Goal: Transaction & Acquisition: Purchase product/service

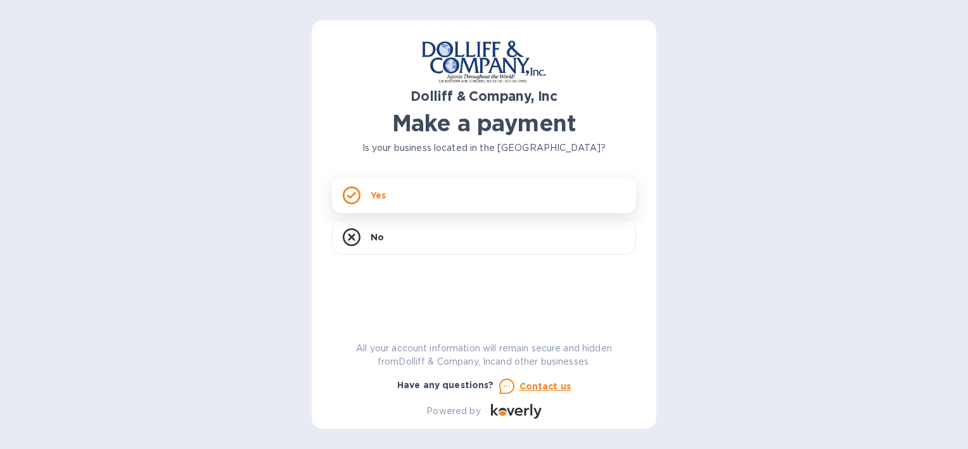
click at [354, 189] on icon at bounding box center [352, 195] width 18 height 18
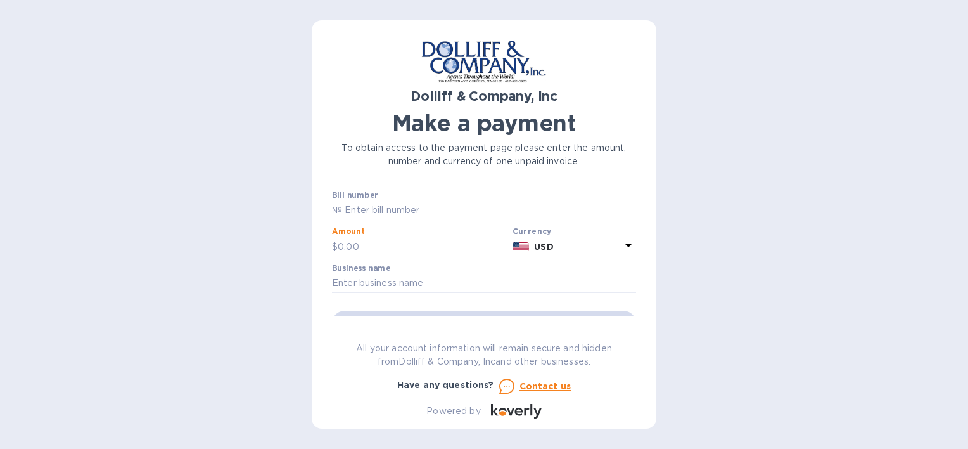
click at [389, 238] on input "text" at bounding box center [423, 246] width 170 height 19
type input "605.00"
click at [337, 212] on p "№" at bounding box center [337, 209] width 10 height 13
click at [343, 214] on input "text" at bounding box center [489, 210] width 294 height 19
type input "877730"
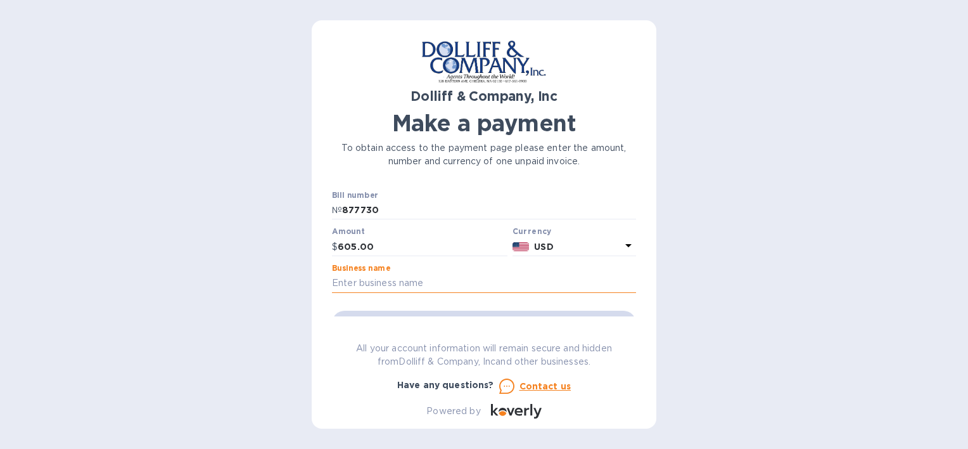
click at [383, 279] on input "text" at bounding box center [484, 283] width 304 height 19
type input "CCL USA, INC"
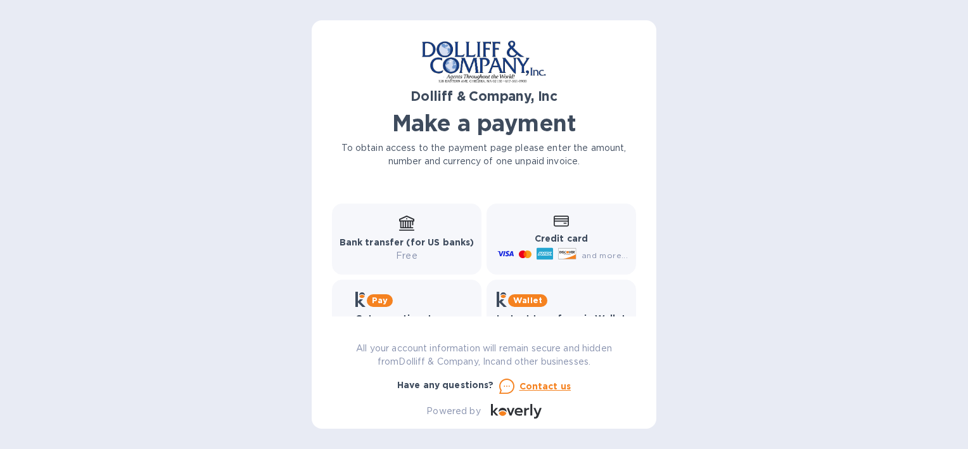
scroll to position [190, 0]
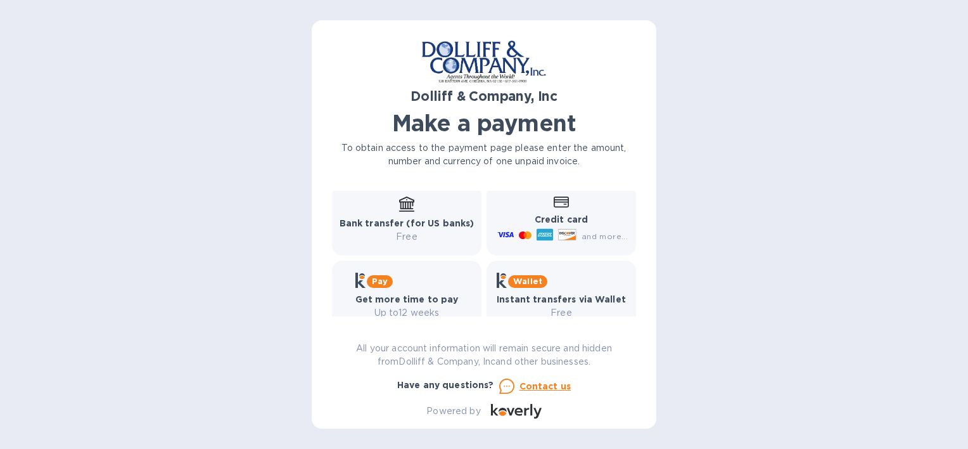
click at [408, 218] on b "Bank transfer (for US banks)" at bounding box center [407, 223] width 135 height 10
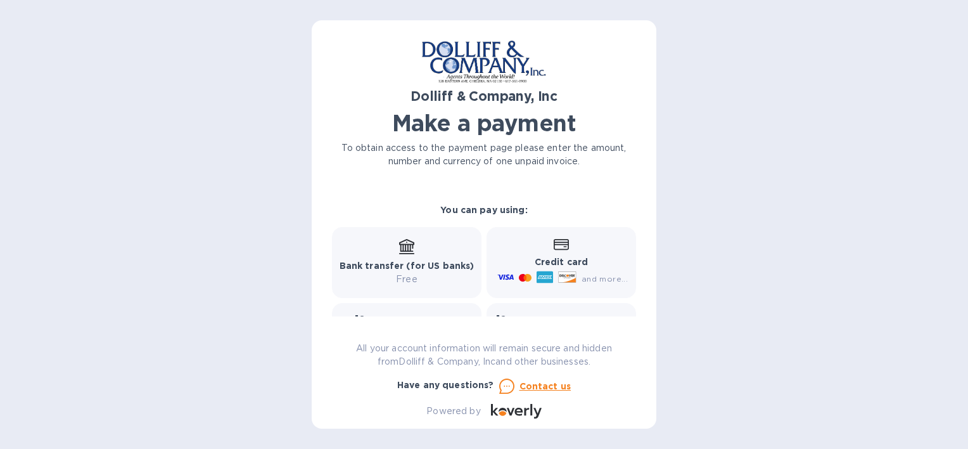
scroll to position [127, 0]
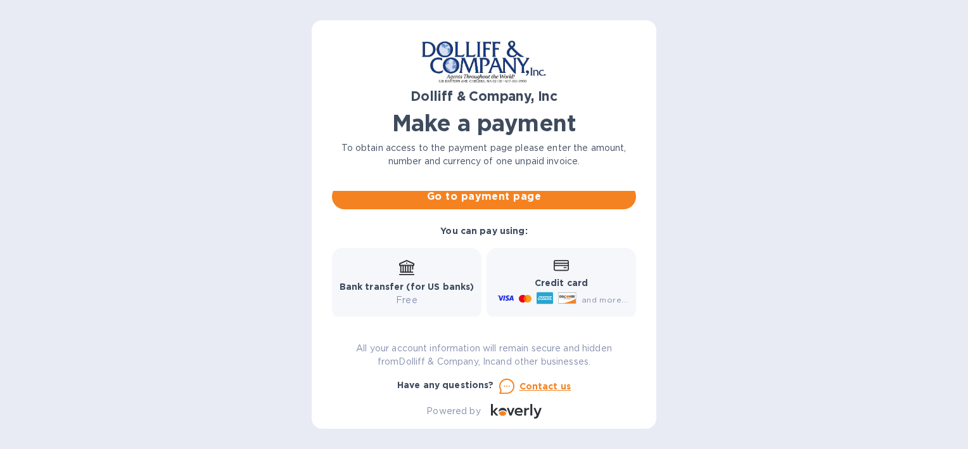
click at [409, 274] on icon at bounding box center [406, 273] width 15 height 1
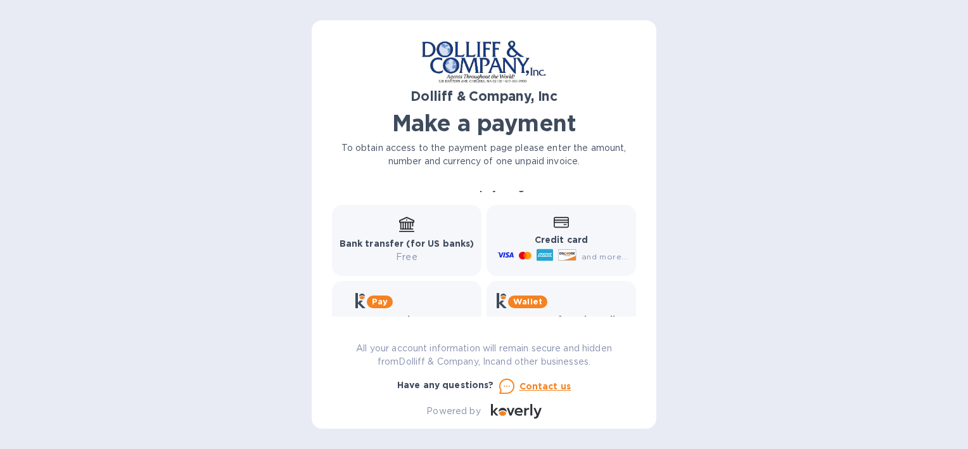
scroll to position [190, 0]
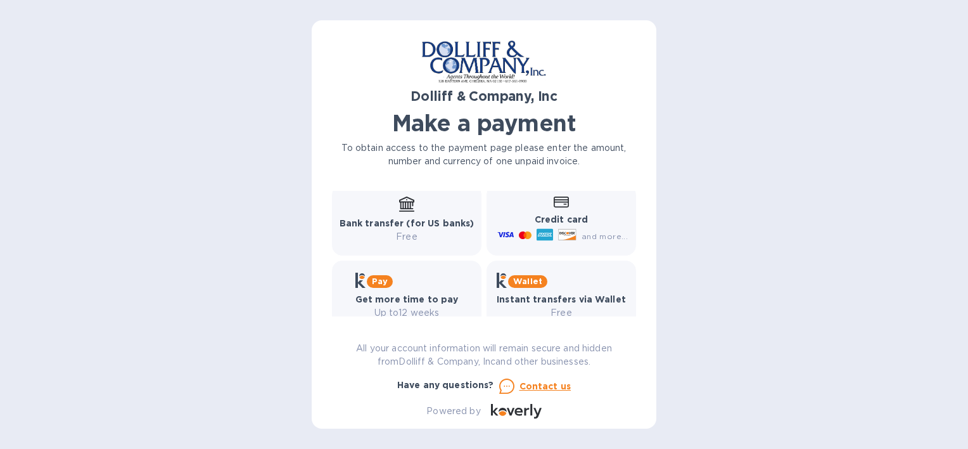
click at [398, 235] on p "Free" at bounding box center [407, 236] width 135 height 13
click at [408, 206] on icon at bounding box center [406, 203] width 15 height 15
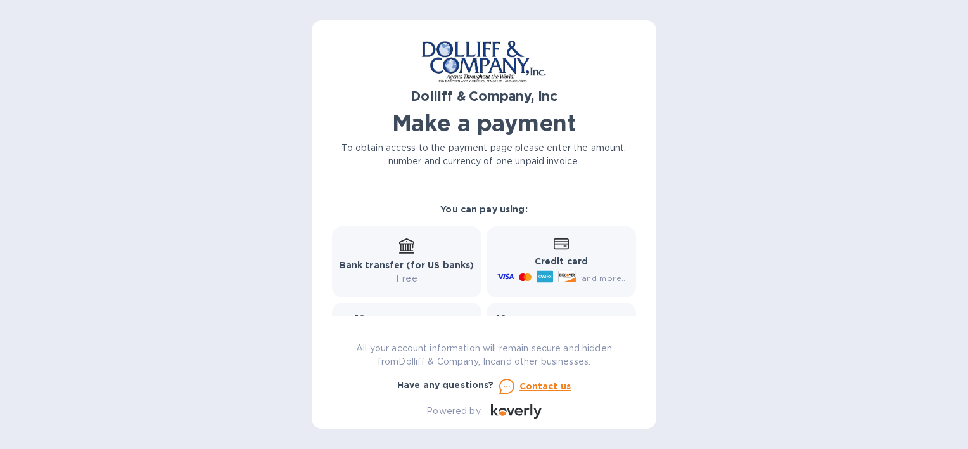
scroll to position [127, 0]
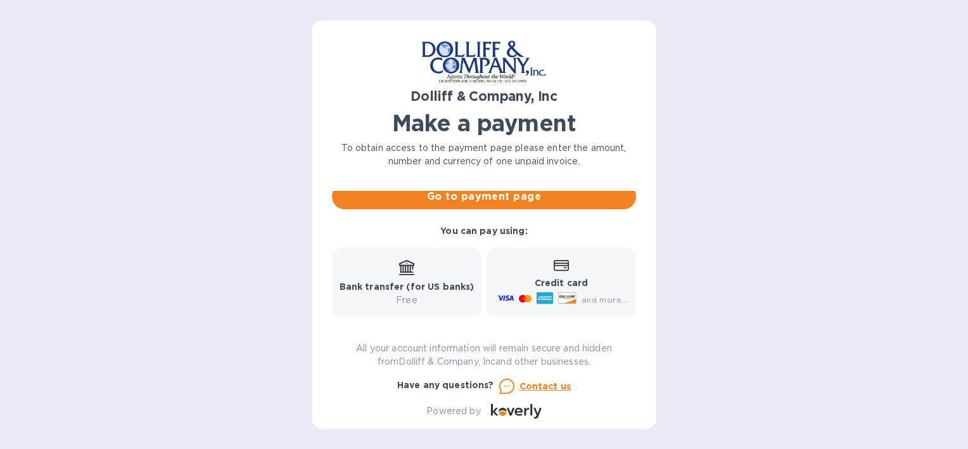
click at [403, 267] on icon at bounding box center [406, 267] width 15 height 15
drag, startPoint x: 403, startPoint y: 267, endPoint x: 387, endPoint y: 200, distance: 68.4
click at [387, 200] on span "Go to payment page" at bounding box center [484, 196] width 284 height 15
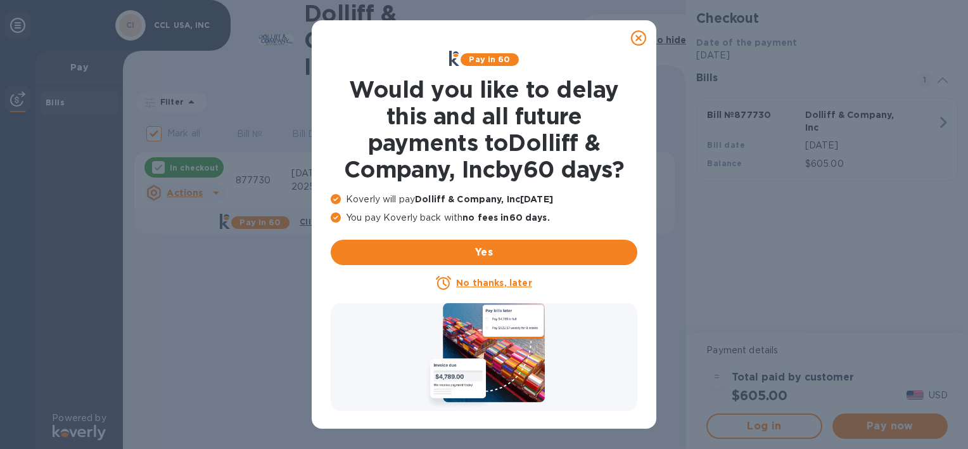
click at [641, 40] on icon at bounding box center [638, 37] width 15 height 15
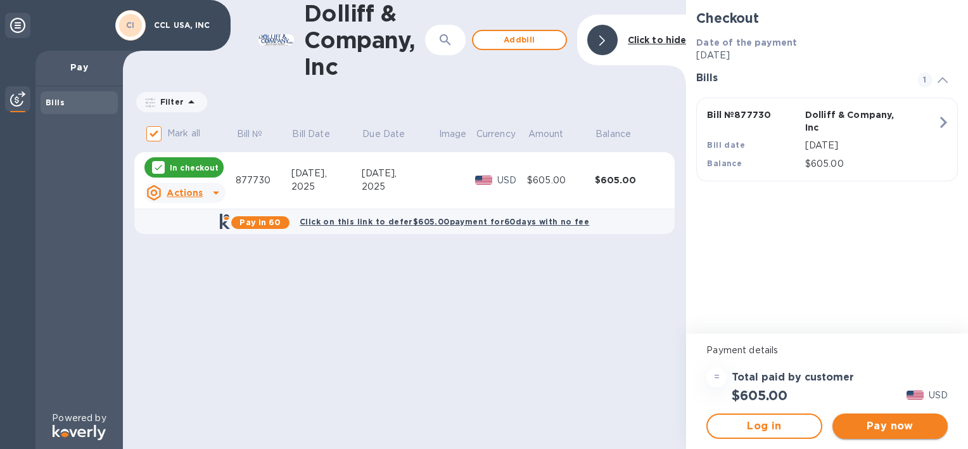
click at [892, 423] on span "Pay now" at bounding box center [890, 425] width 95 height 15
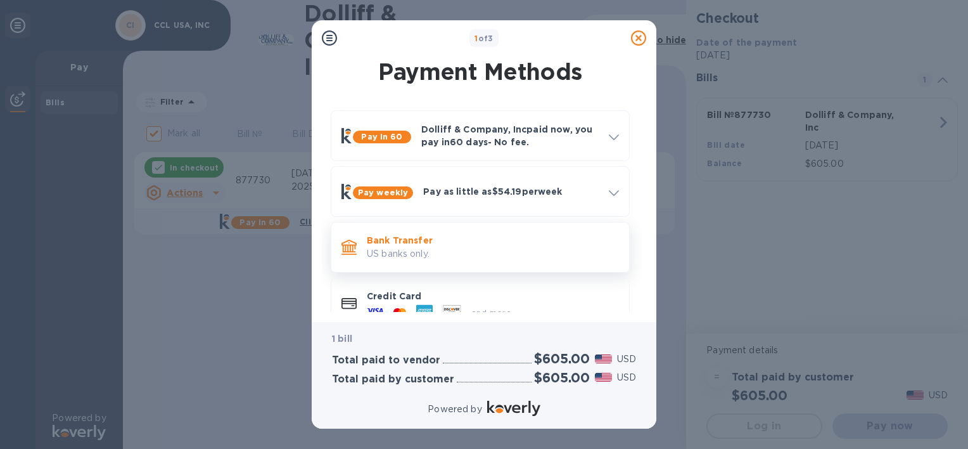
click at [406, 241] on p "Bank Transfer" at bounding box center [493, 240] width 252 height 13
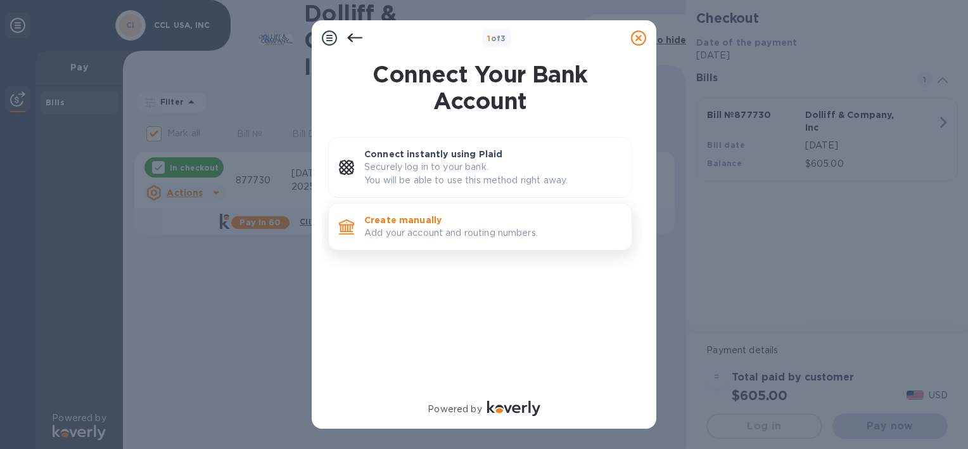
click at [411, 225] on p "Create manually" at bounding box center [492, 220] width 257 height 13
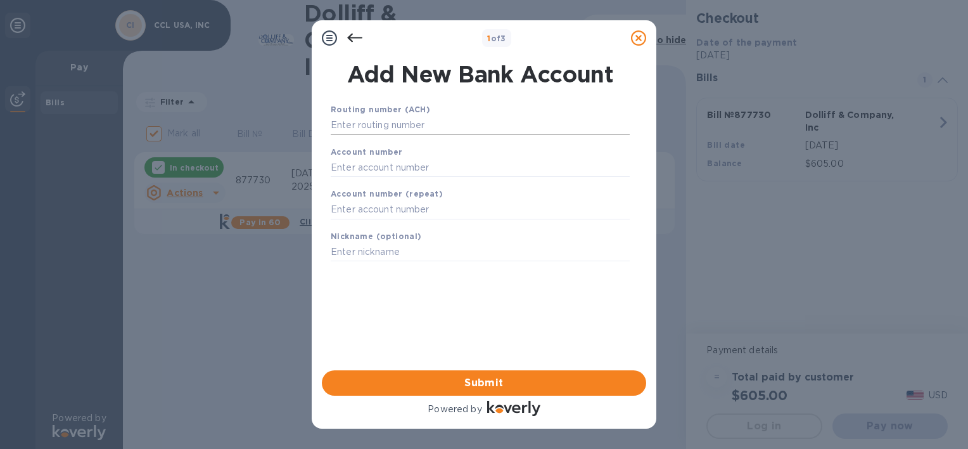
click at [375, 123] on input "text" at bounding box center [480, 125] width 299 height 19
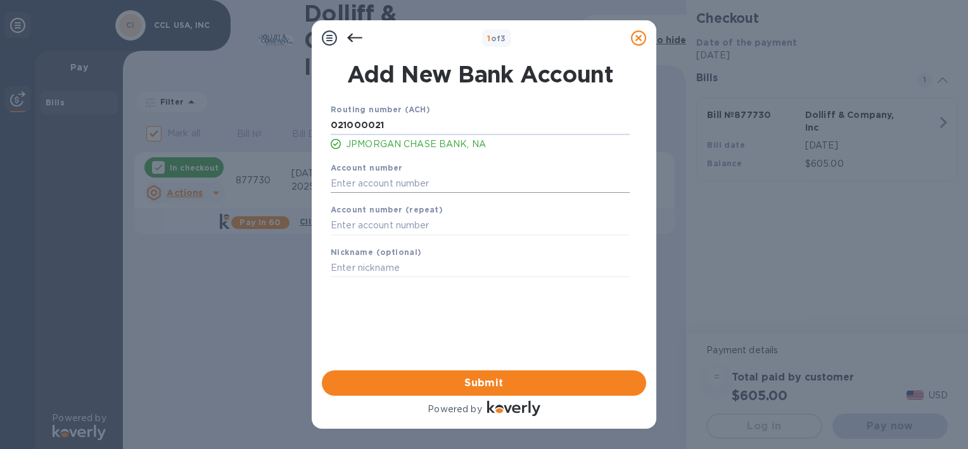
type input "021000021"
click at [388, 180] on input "text" at bounding box center [480, 183] width 299 height 19
type input "607263293"
click at [338, 270] on input "text" at bounding box center [480, 268] width 299 height 19
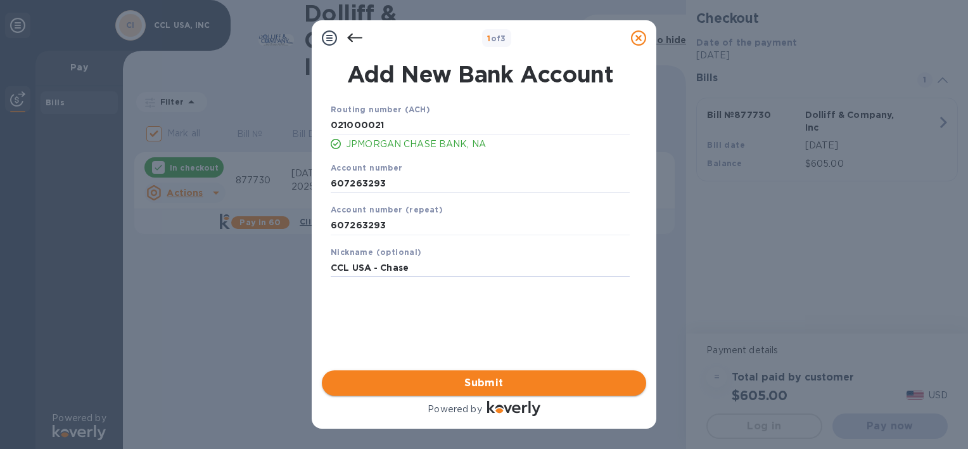
type input "CCL USA - Chase"
click at [492, 380] on span "Submit" at bounding box center [484, 382] width 304 height 15
